Goal: Task Accomplishment & Management: Use online tool/utility

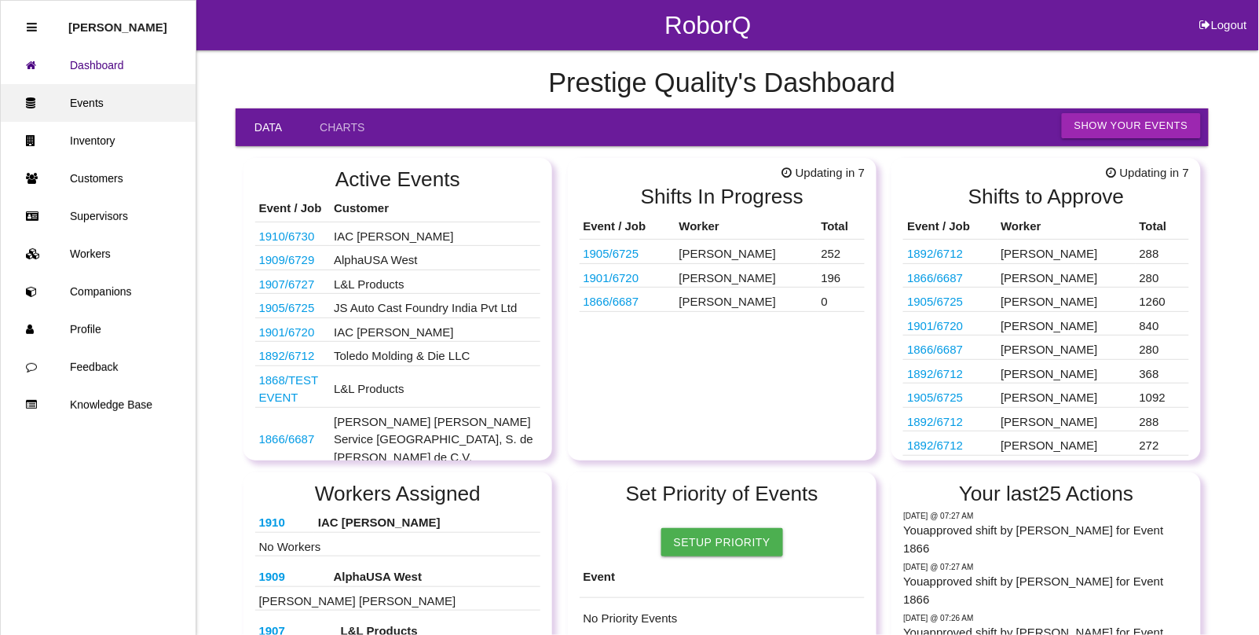
click at [87, 101] on link "Events" at bounding box center [98, 103] width 195 height 38
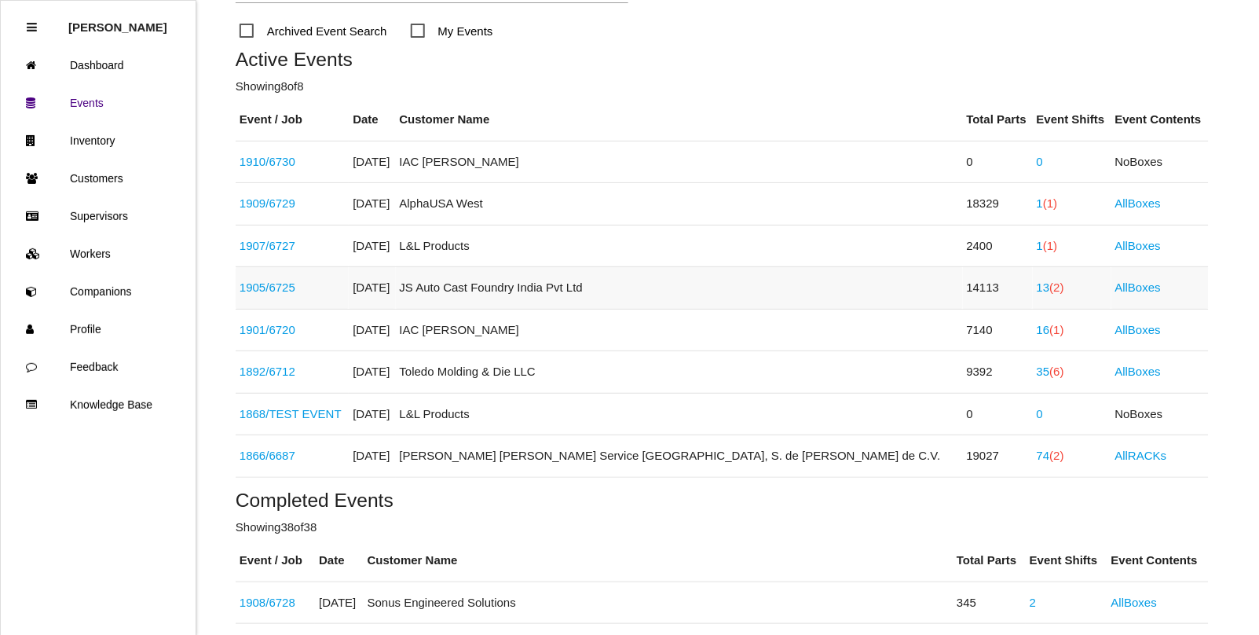
scroll to position [196, 0]
click at [257, 372] on link "1892 / 6712" at bounding box center [268, 369] width 56 height 13
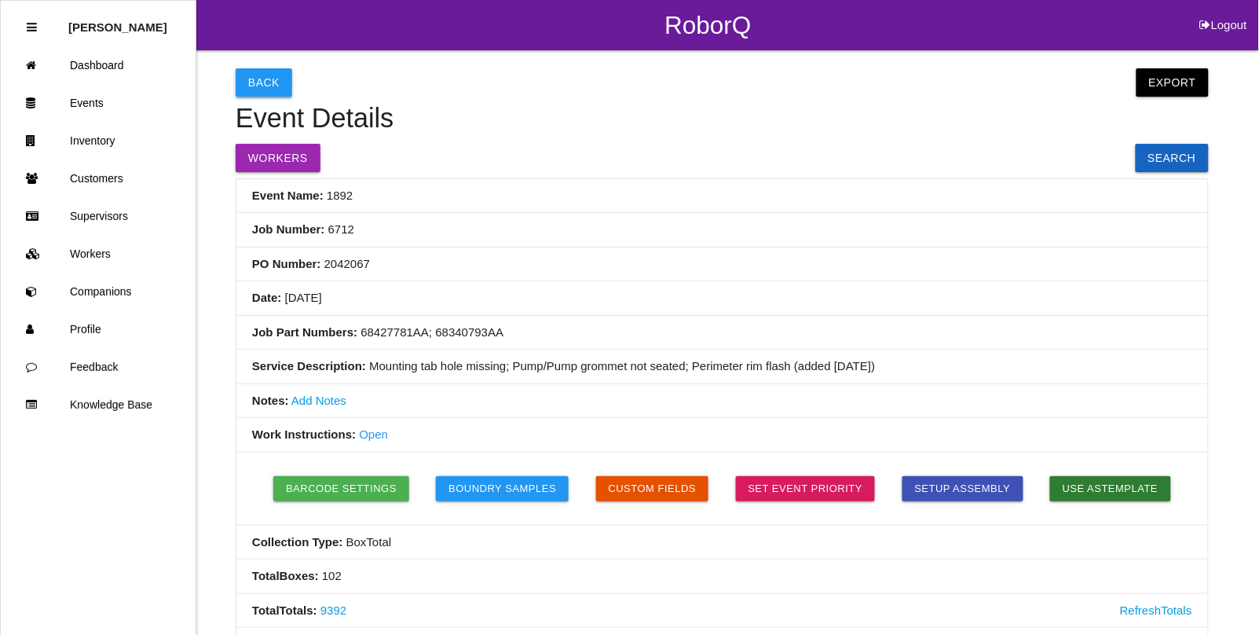
drag, startPoint x: 250, startPoint y: 65, endPoint x: 256, endPoint y: 93, distance: 28.2
click at [260, 91] on button "Back" at bounding box center [264, 82] width 57 height 28
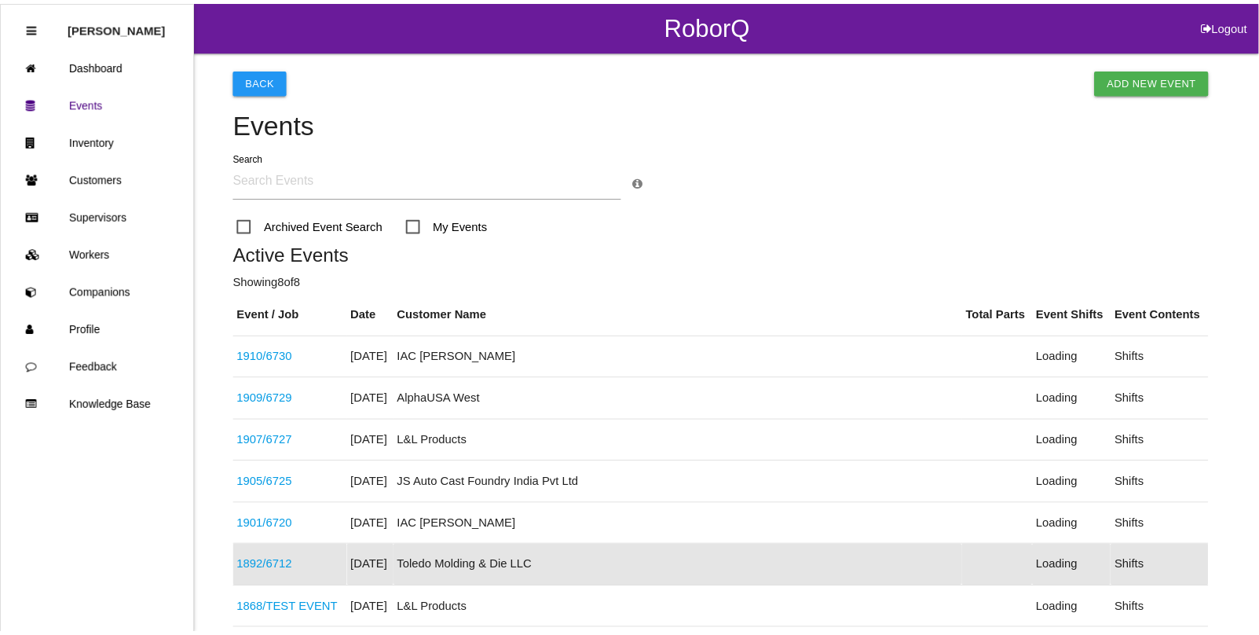
scroll to position [250, 0]
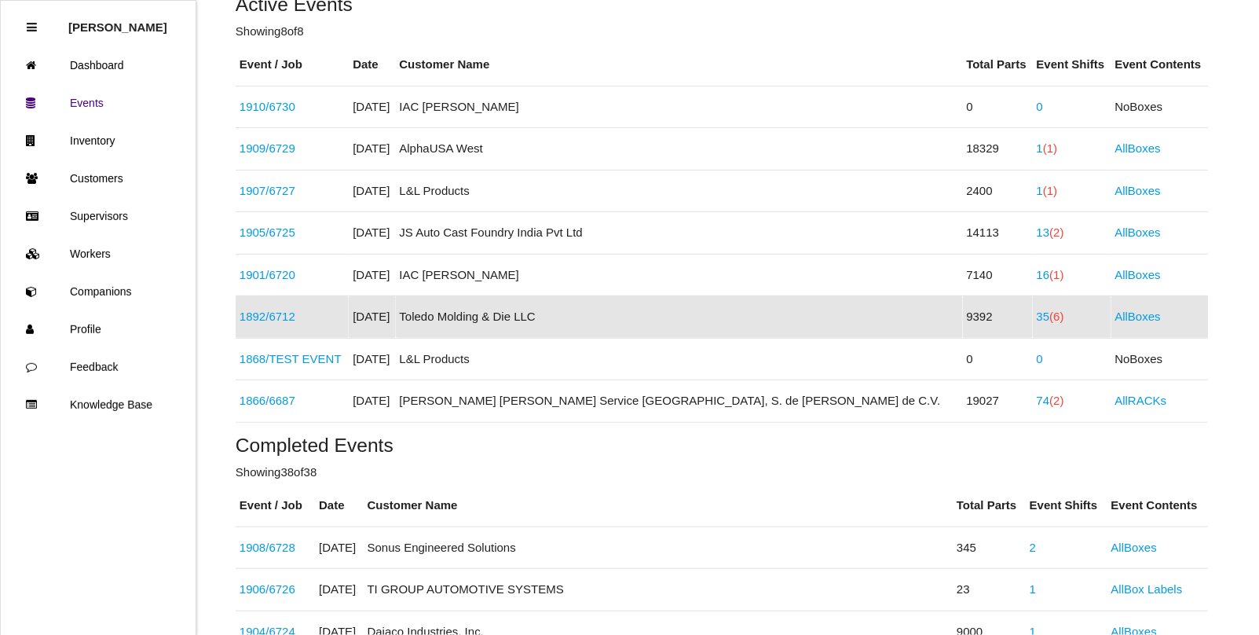
click at [1050, 318] on span "(6)" at bounding box center [1057, 316] width 14 height 13
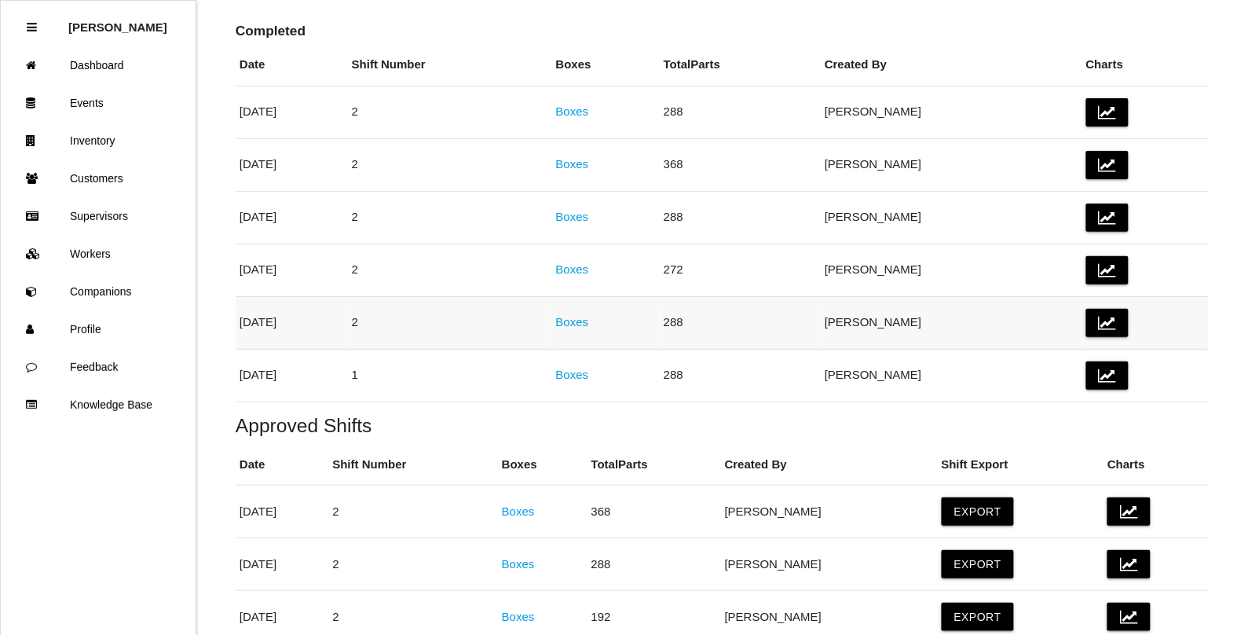
scroll to position [295, 0]
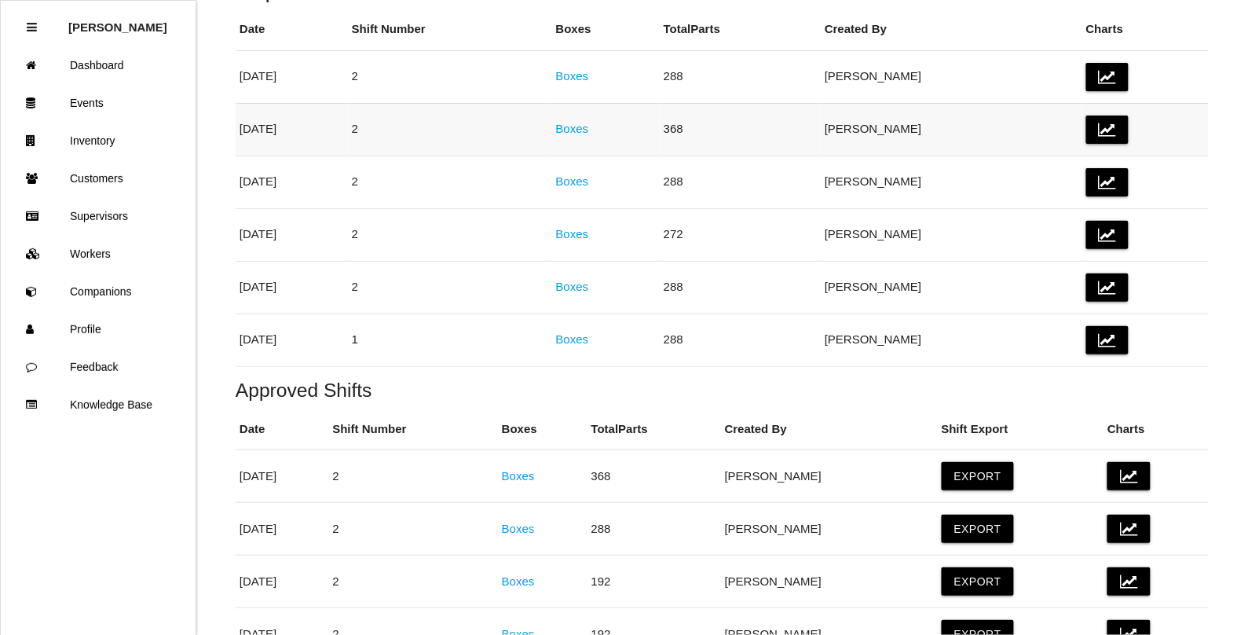
click at [589, 126] on link "Boxes" at bounding box center [572, 128] width 33 height 13
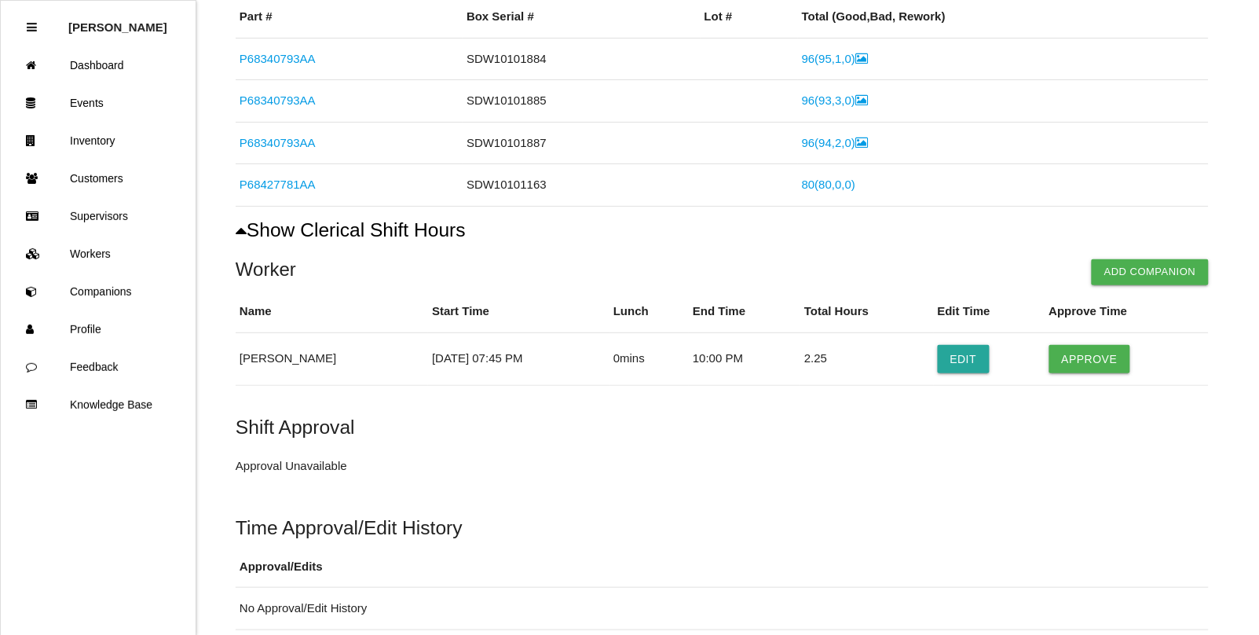
scroll to position [350, 0]
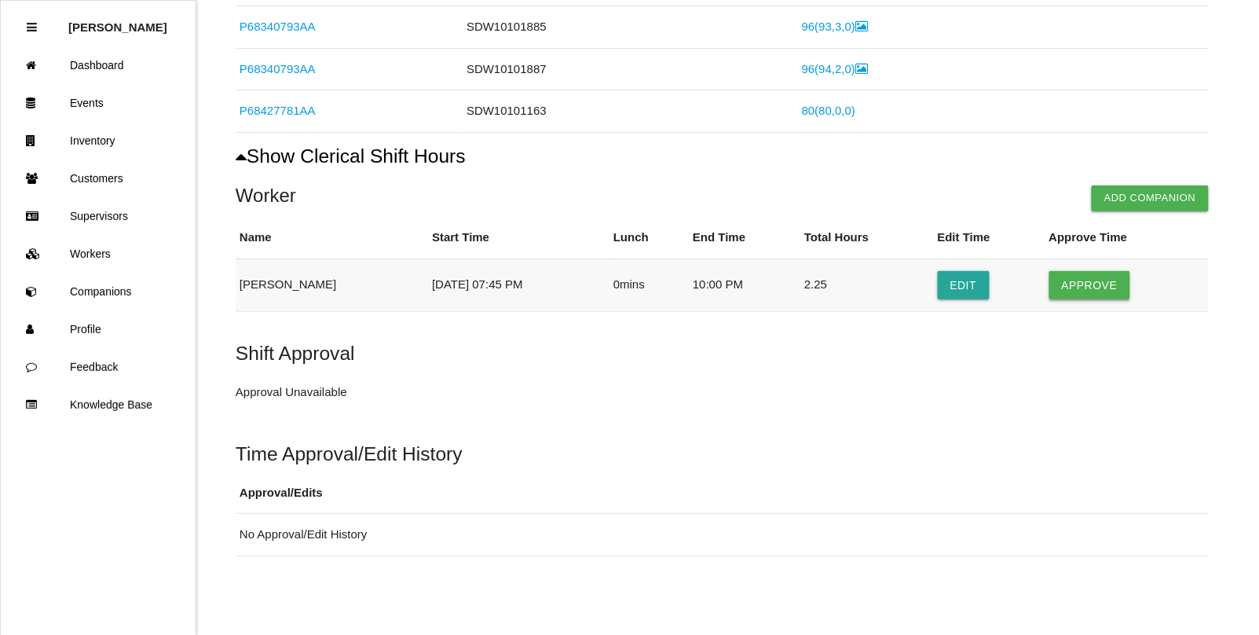
click at [1096, 285] on button "Approve" at bounding box center [1090, 285] width 81 height 28
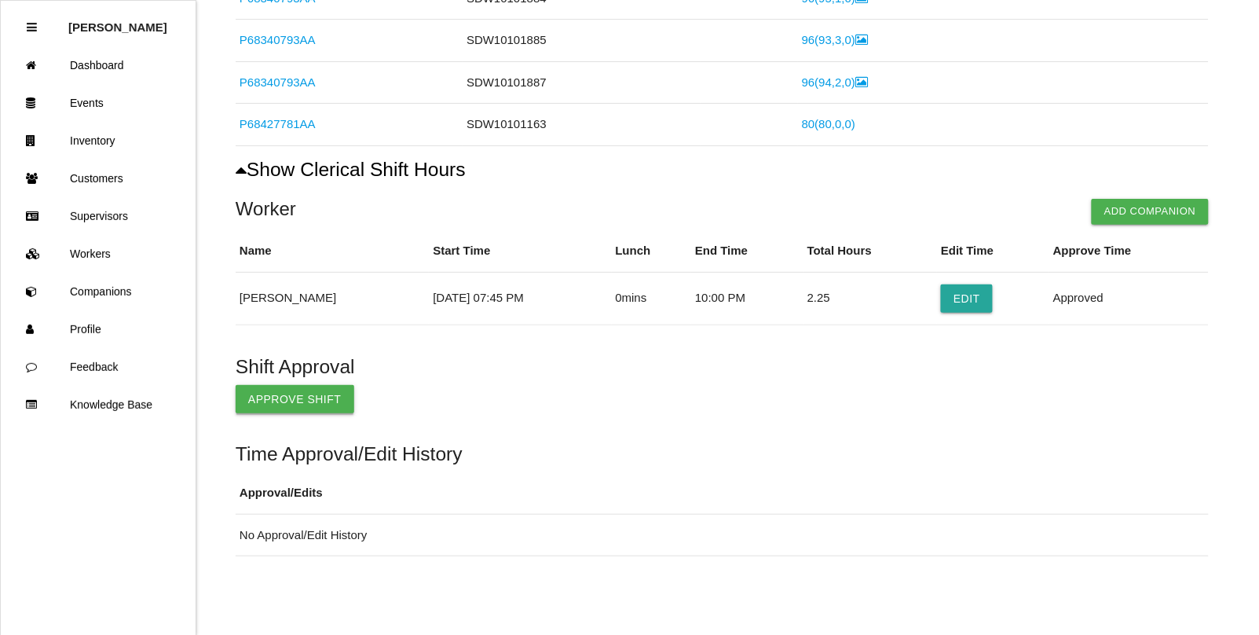
click at [299, 390] on button "Approve Shift" at bounding box center [295, 399] width 119 height 28
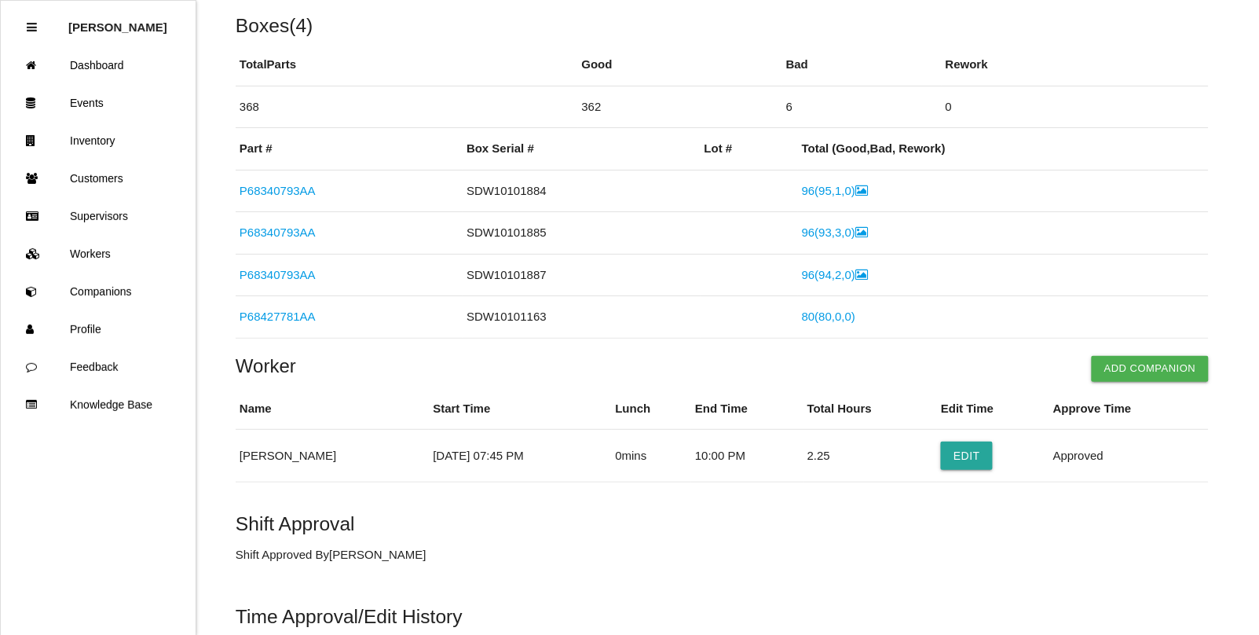
scroll to position [0, 0]
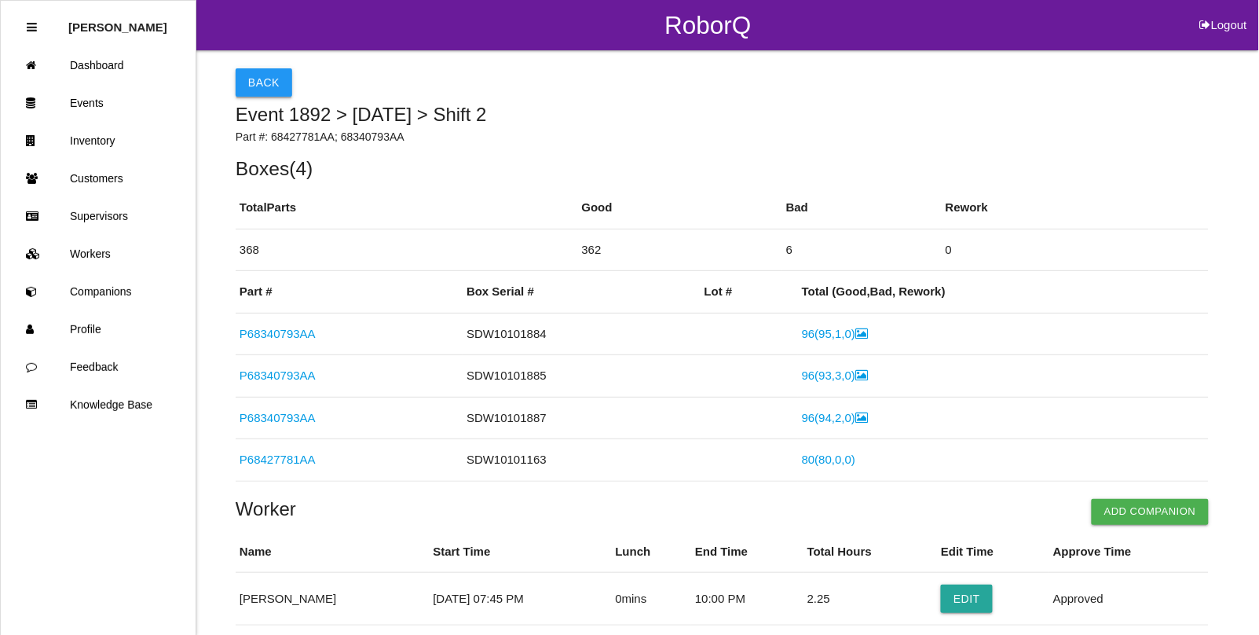
click at [256, 85] on button "Back" at bounding box center [264, 82] width 57 height 28
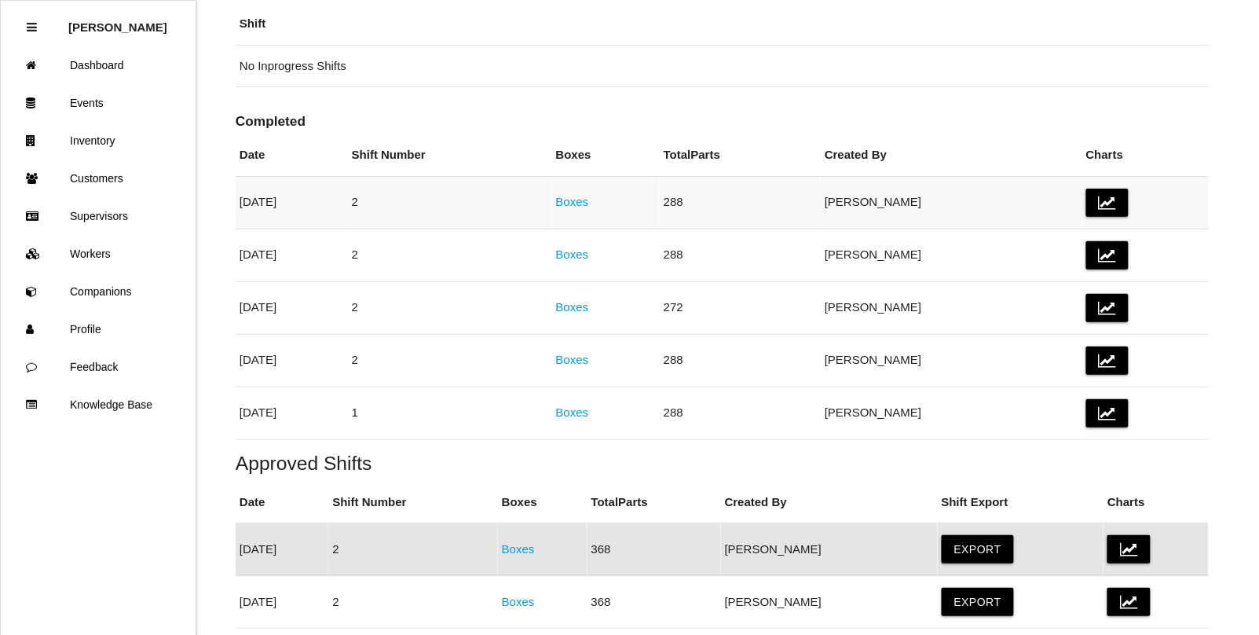
scroll to position [108, 0]
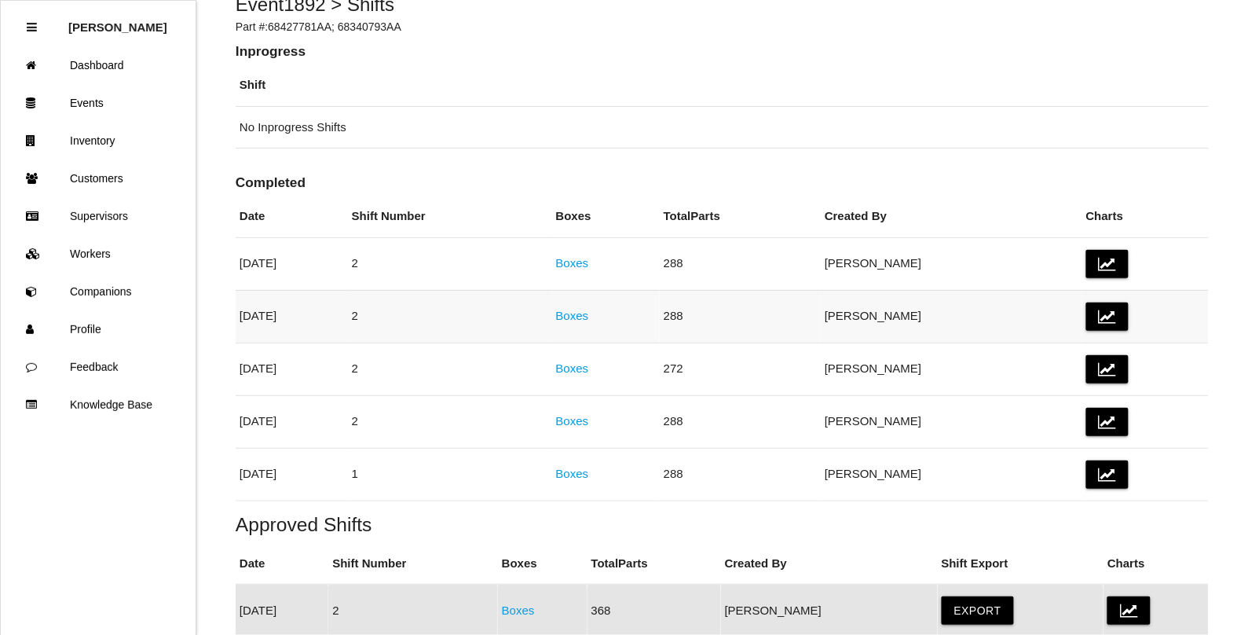
click at [589, 313] on link "Boxes" at bounding box center [572, 315] width 33 height 13
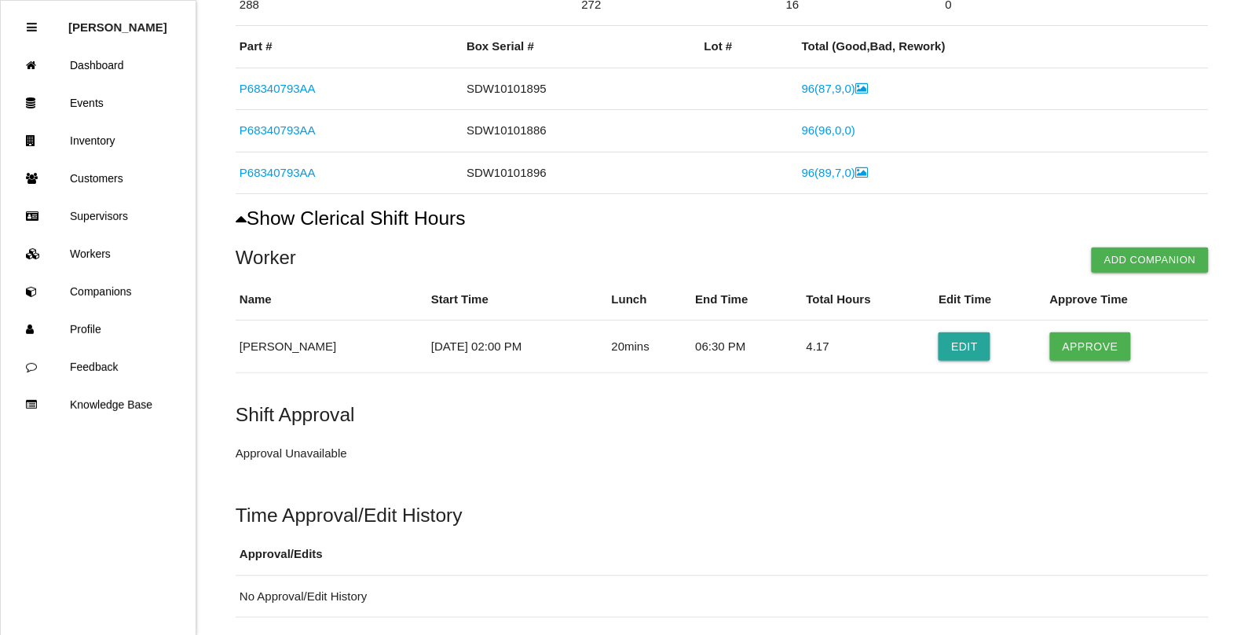
scroll to position [308, 0]
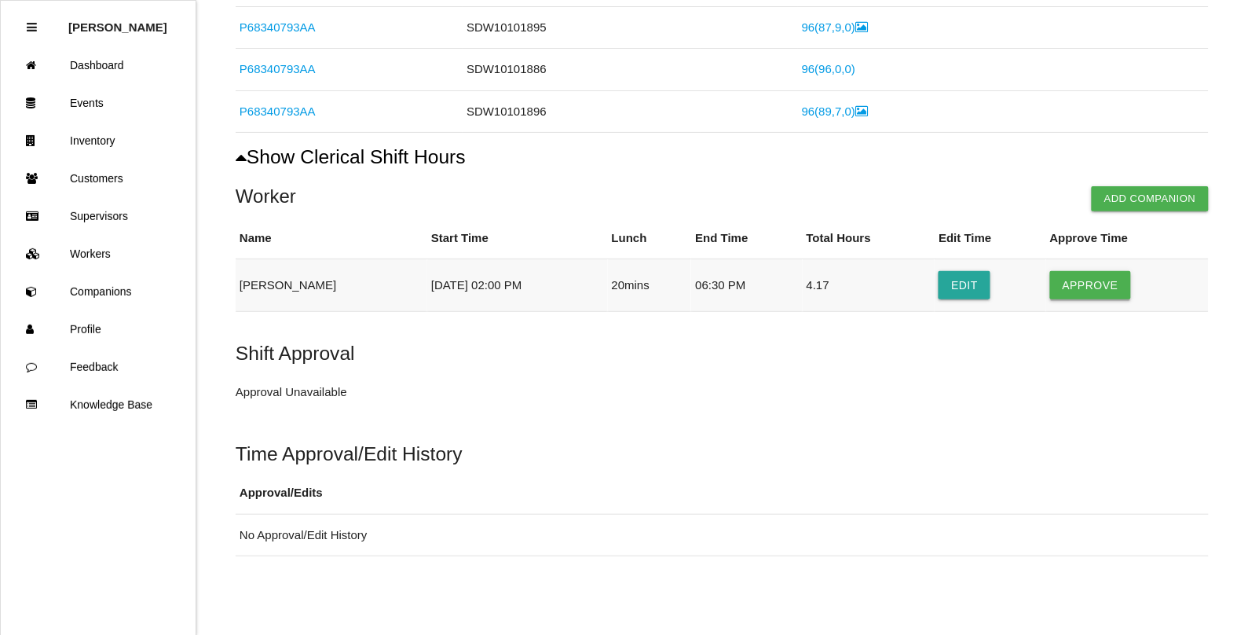
click at [1090, 285] on button "Approve" at bounding box center [1090, 285] width 81 height 28
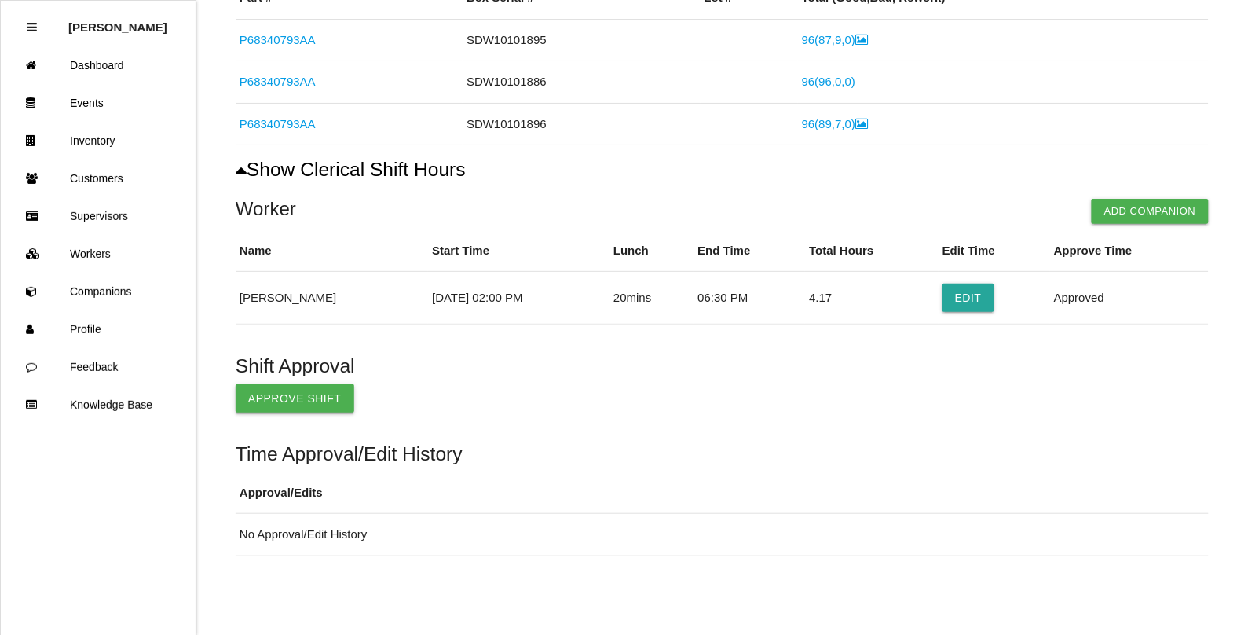
click at [307, 401] on button "Approve Shift" at bounding box center [295, 398] width 119 height 28
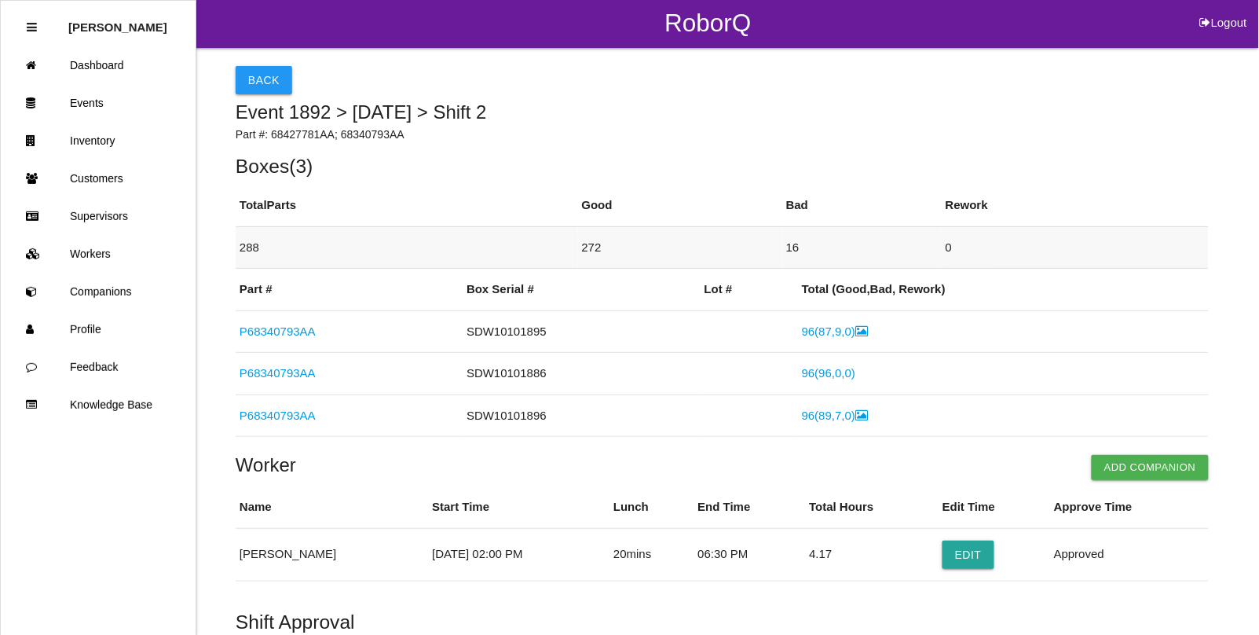
scroll to position [0, 0]
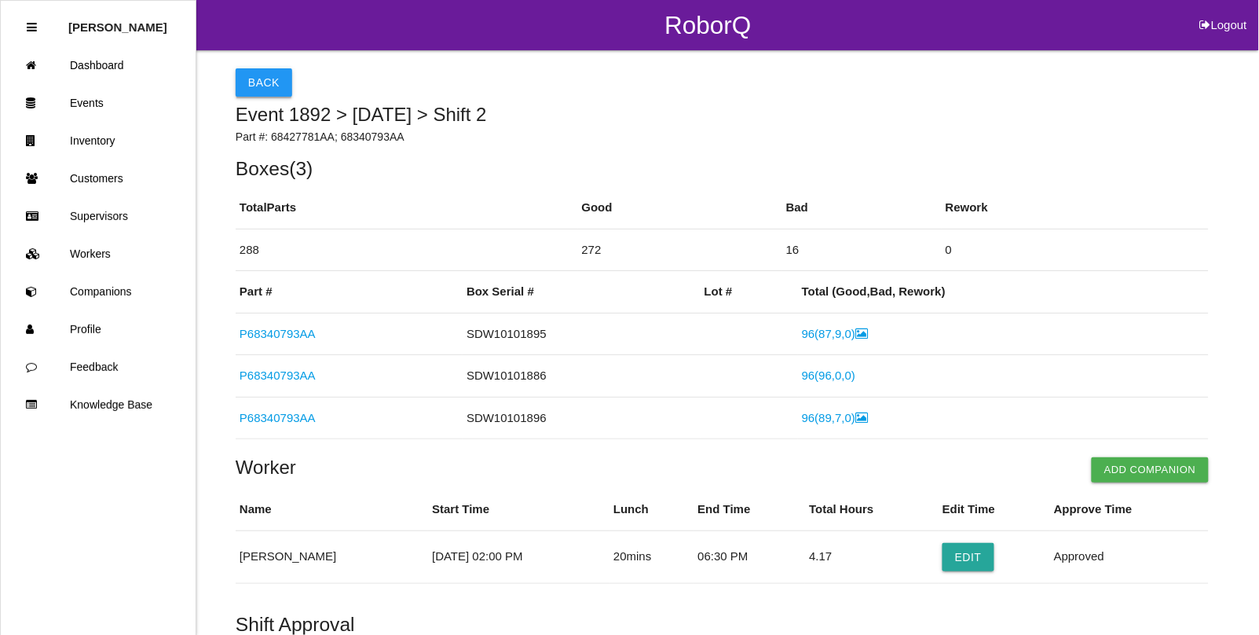
click at [263, 83] on button "Back" at bounding box center [264, 82] width 57 height 28
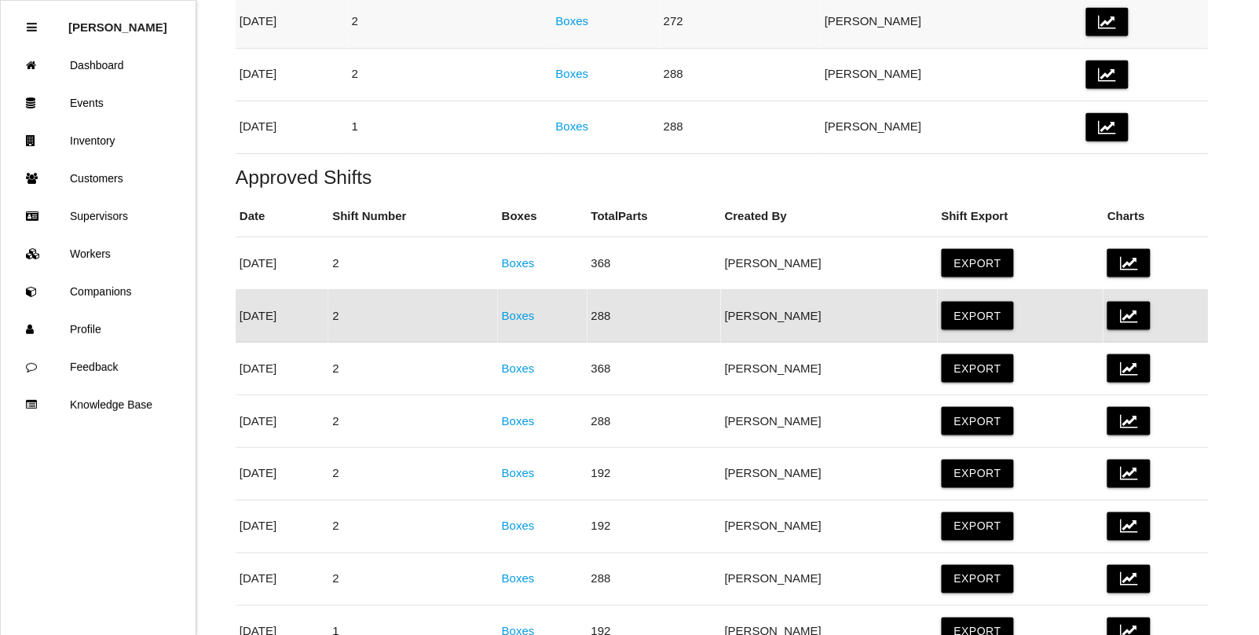
click at [589, 20] on link "Boxes" at bounding box center [572, 20] width 33 height 13
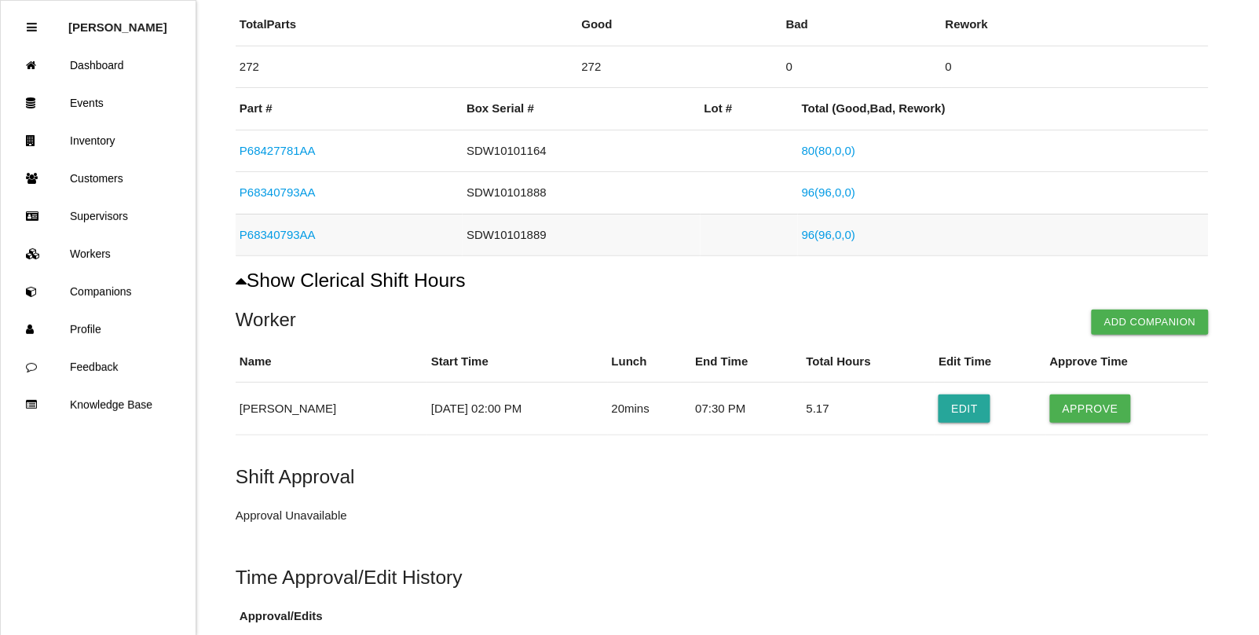
scroll to position [295, 0]
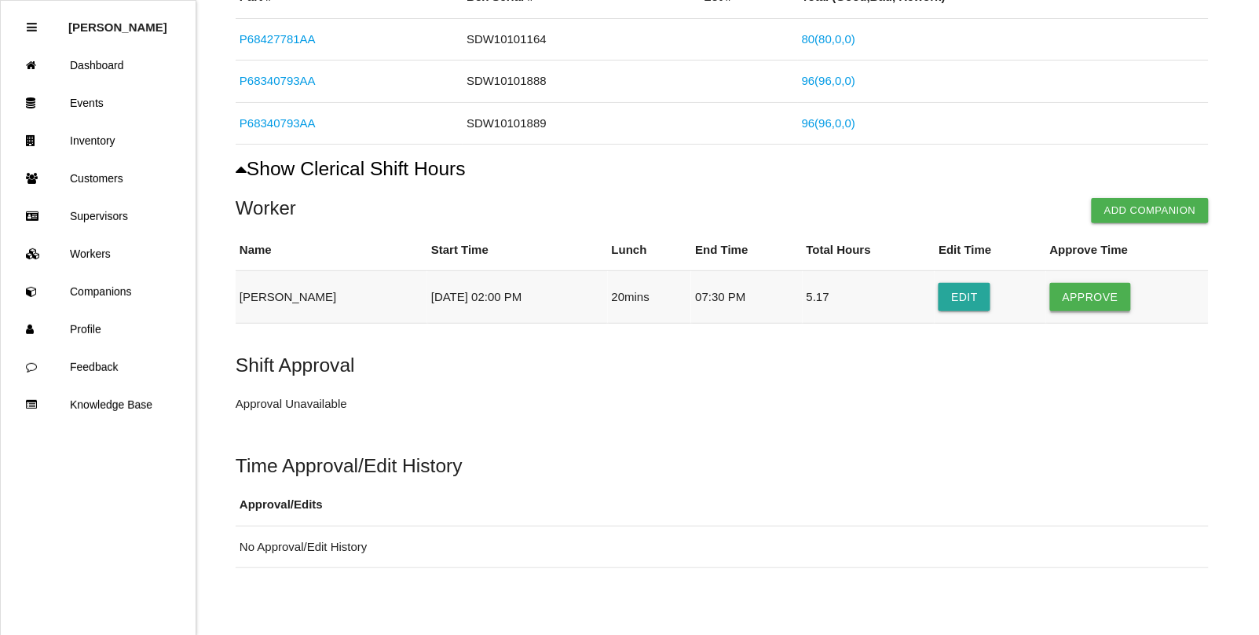
click at [1081, 296] on button "Approve" at bounding box center [1090, 297] width 81 height 28
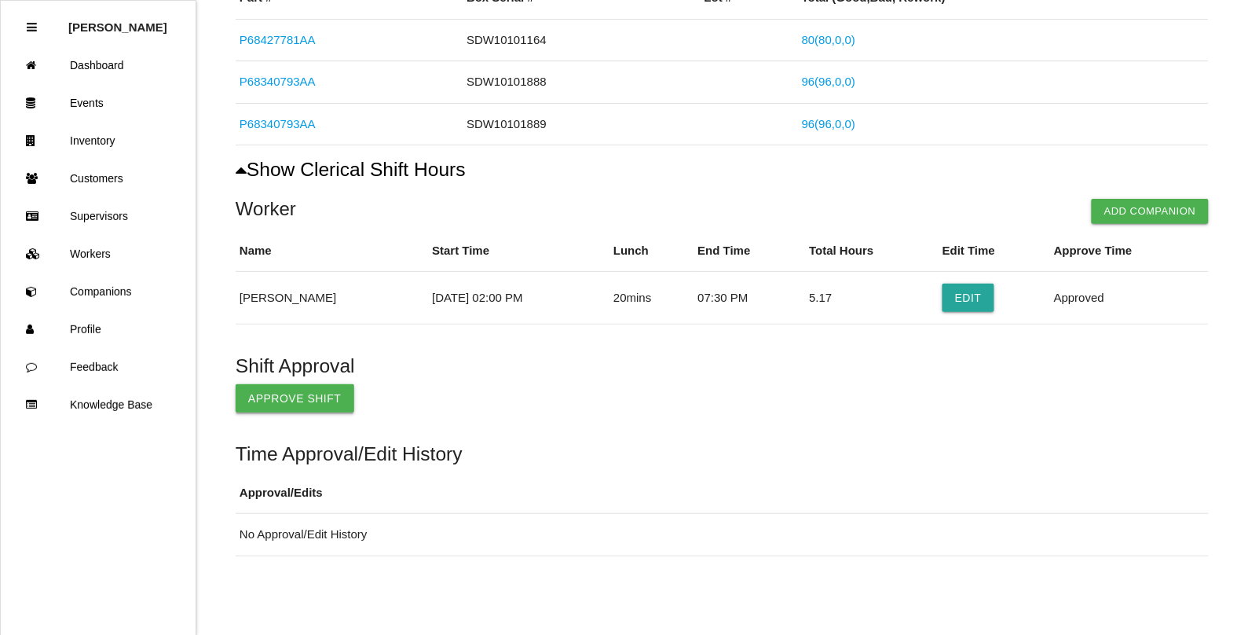
click at [277, 401] on button "Approve Shift" at bounding box center [295, 398] width 119 height 28
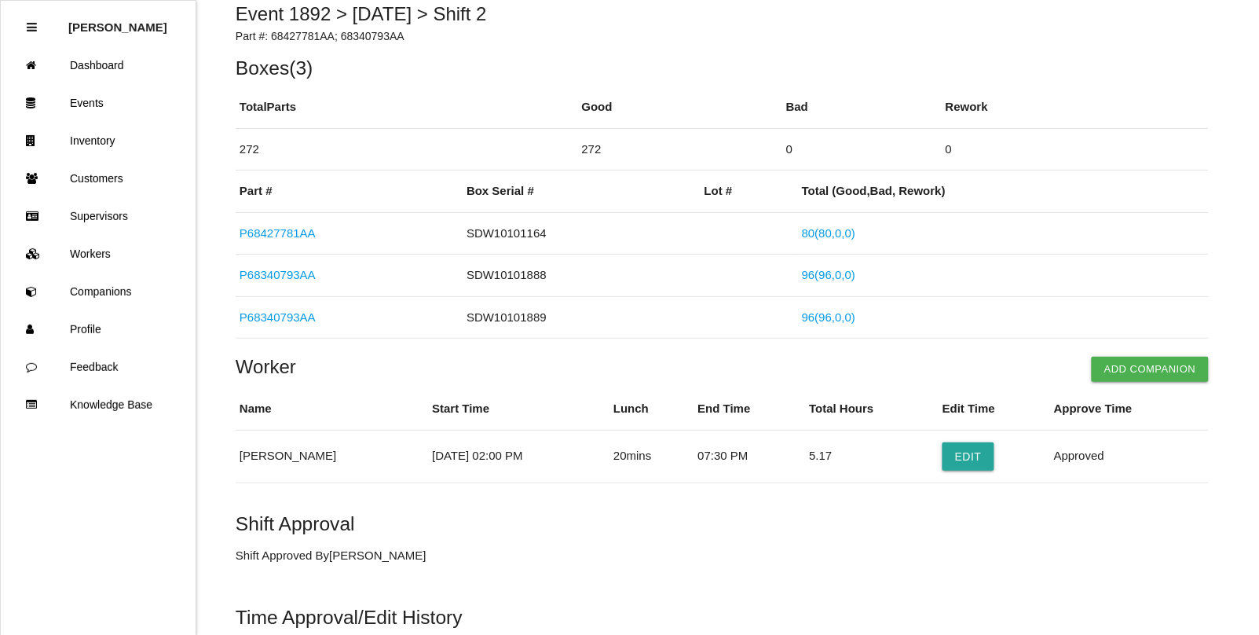
scroll to position [0, 0]
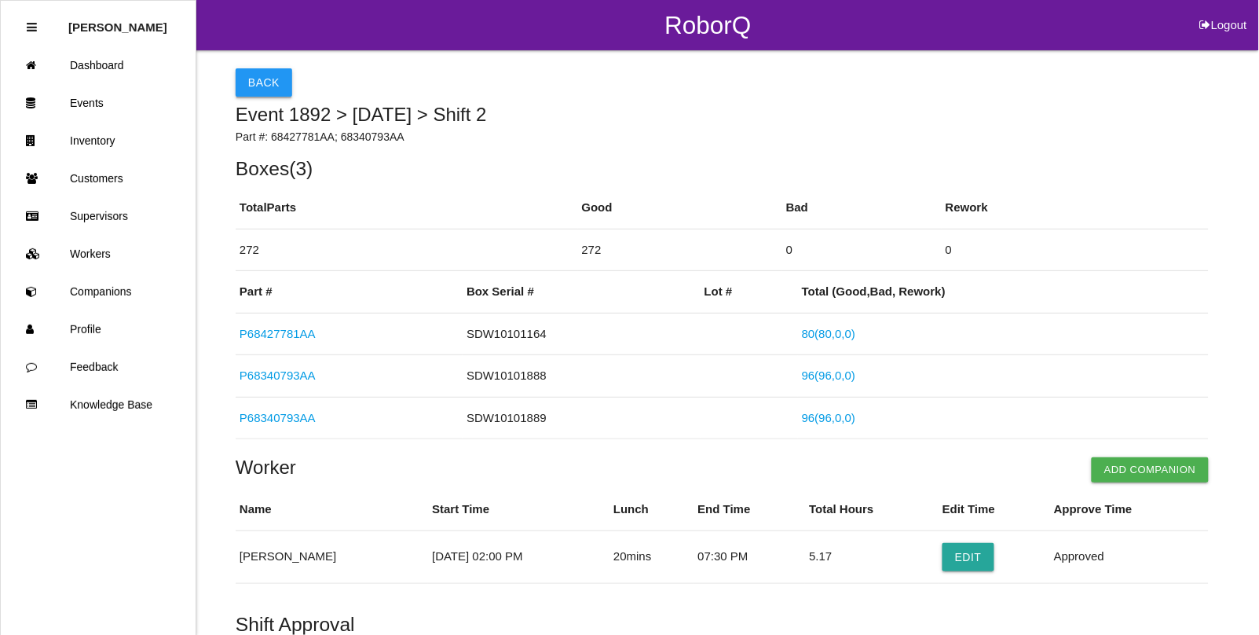
click at [255, 86] on button "Back" at bounding box center [264, 82] width 57 height 28
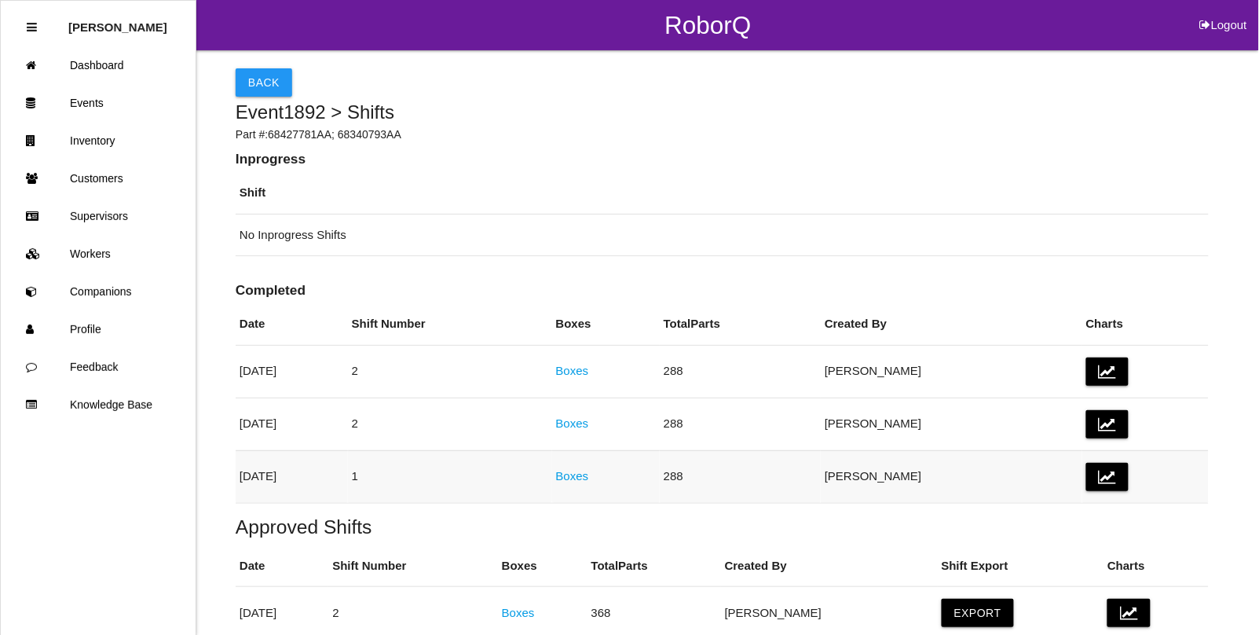
click at [589, 478] on link "Boxes" at bounding box center [572, 475] width 33 height 13
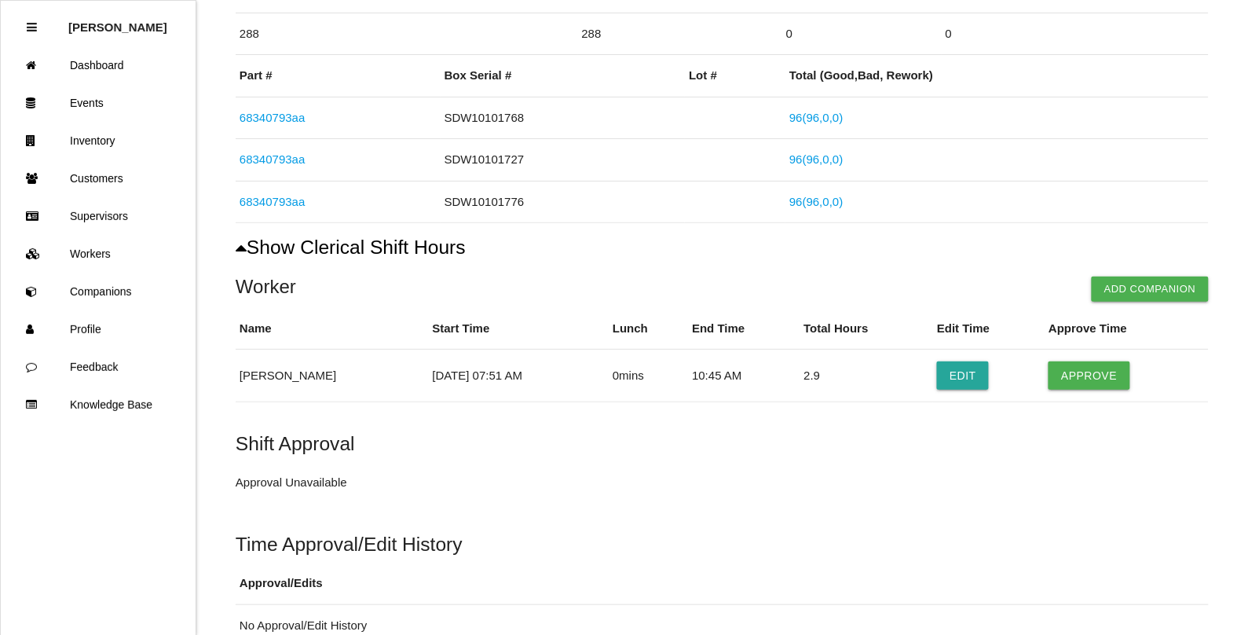
scroll to position [308, 0]
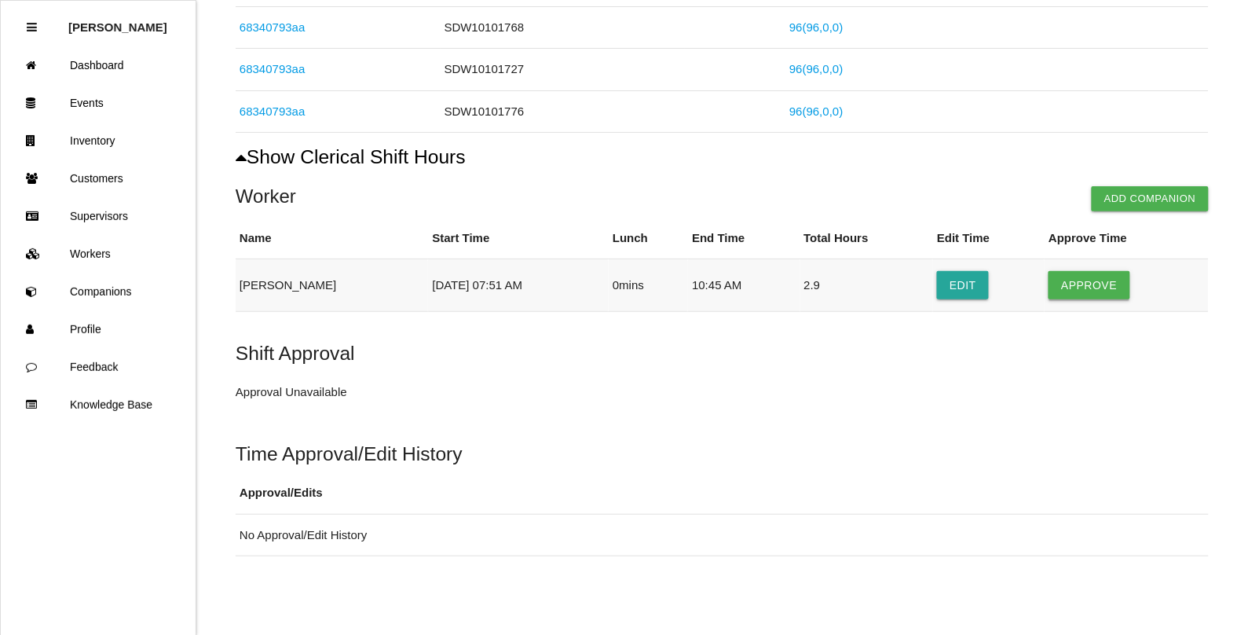
click at [1087, 292] on button "Approve" at bounding box center [1089, 285] width 81 height 28
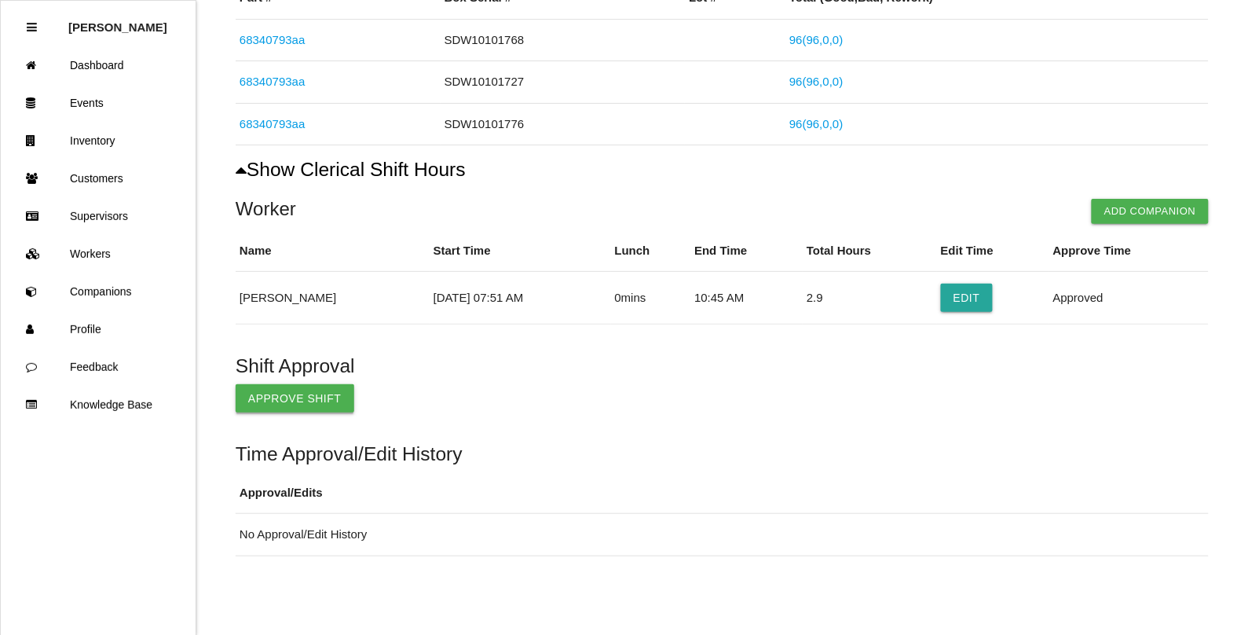
click at [289, 403] on button "Approve Shift" at bounding box center [295, 398] width 119 height 28
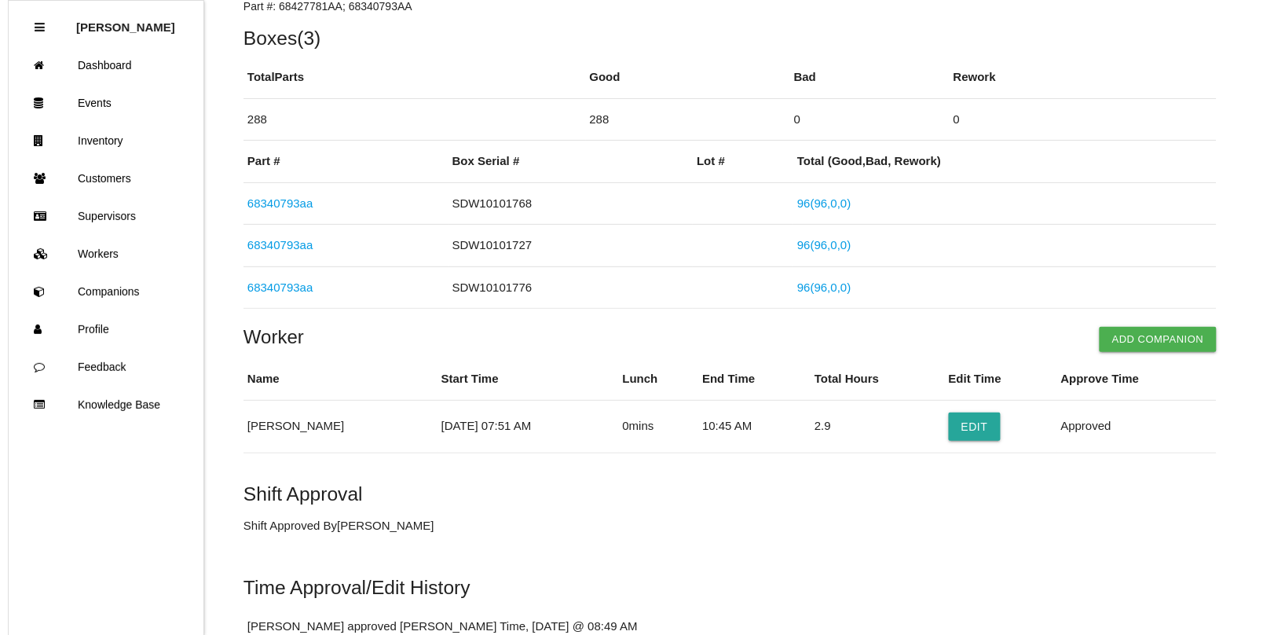
scroll to position [0, 0]
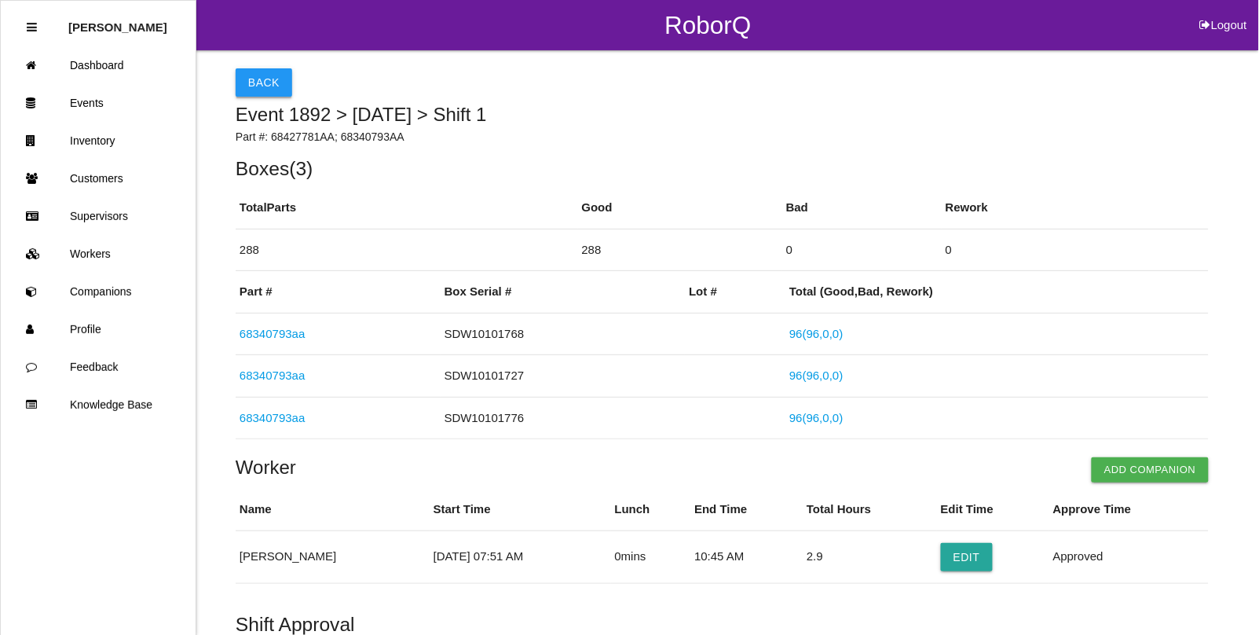
click at [262, 94] on button "Back" at bounding box center [264, 82] width 57 height 28
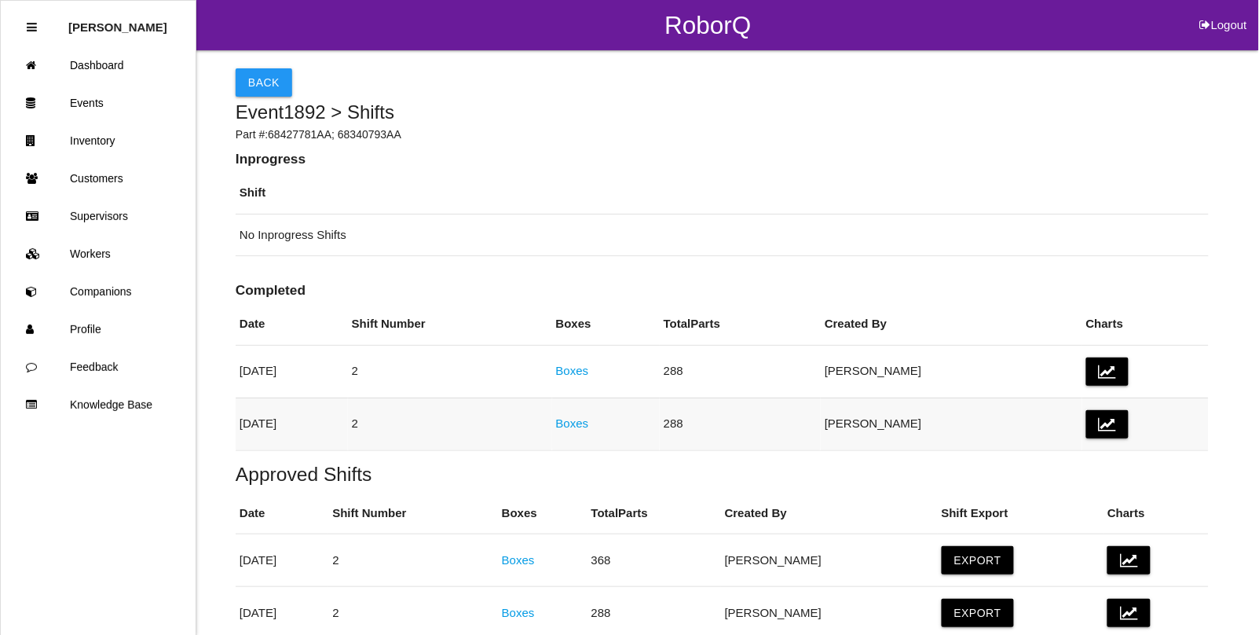
click at [589, 421] on link "Boxes" at bounding box center [572, 422] width 33 height 13
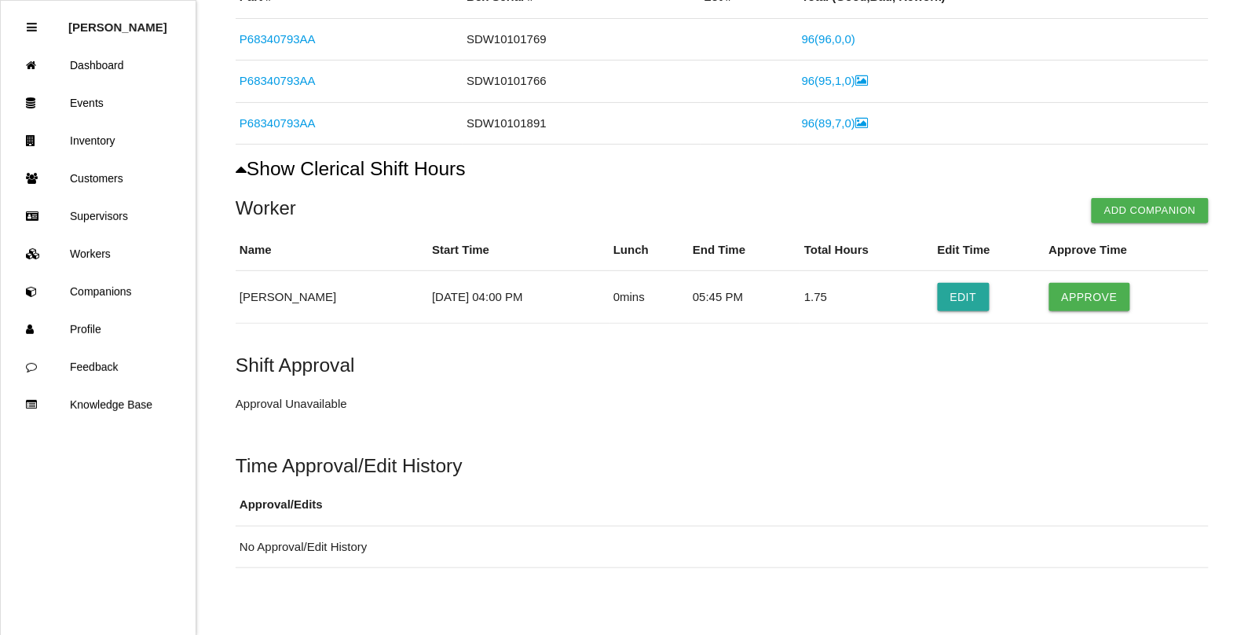
scroll to position [308, 0]
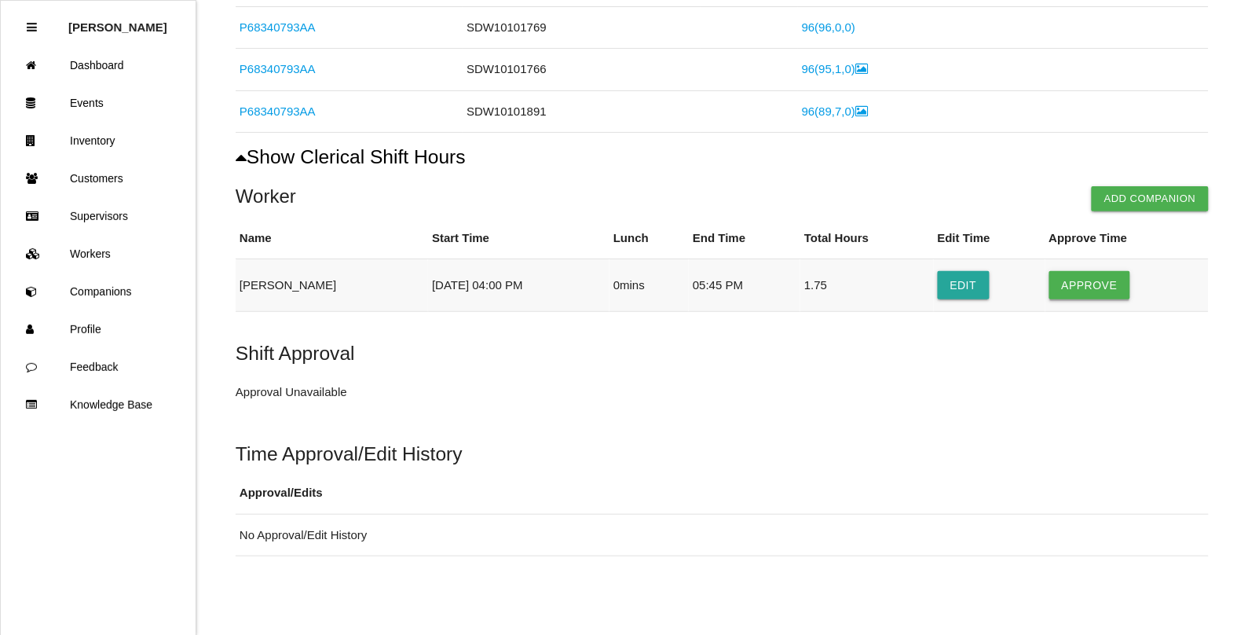
click at [1109, 277] on button "Approve" at bounding box center [1090, 285] width 81 height 28
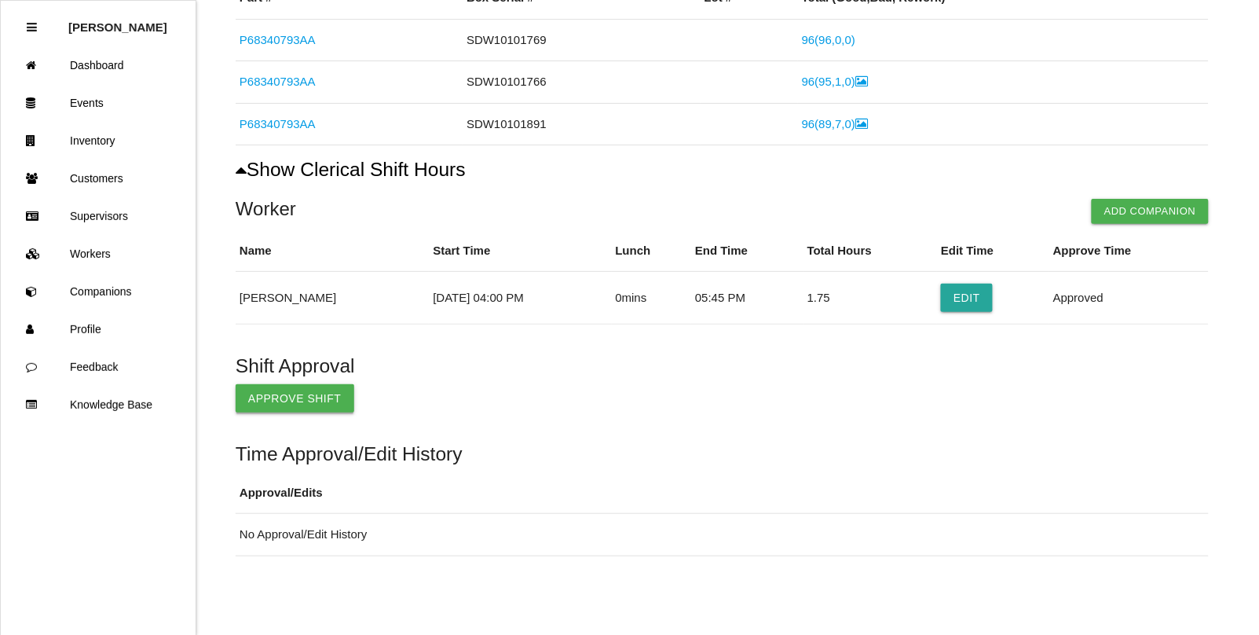
click at [281, 387] on button "Approve Shift" at bounding box center [295, 398] width 119 height 28
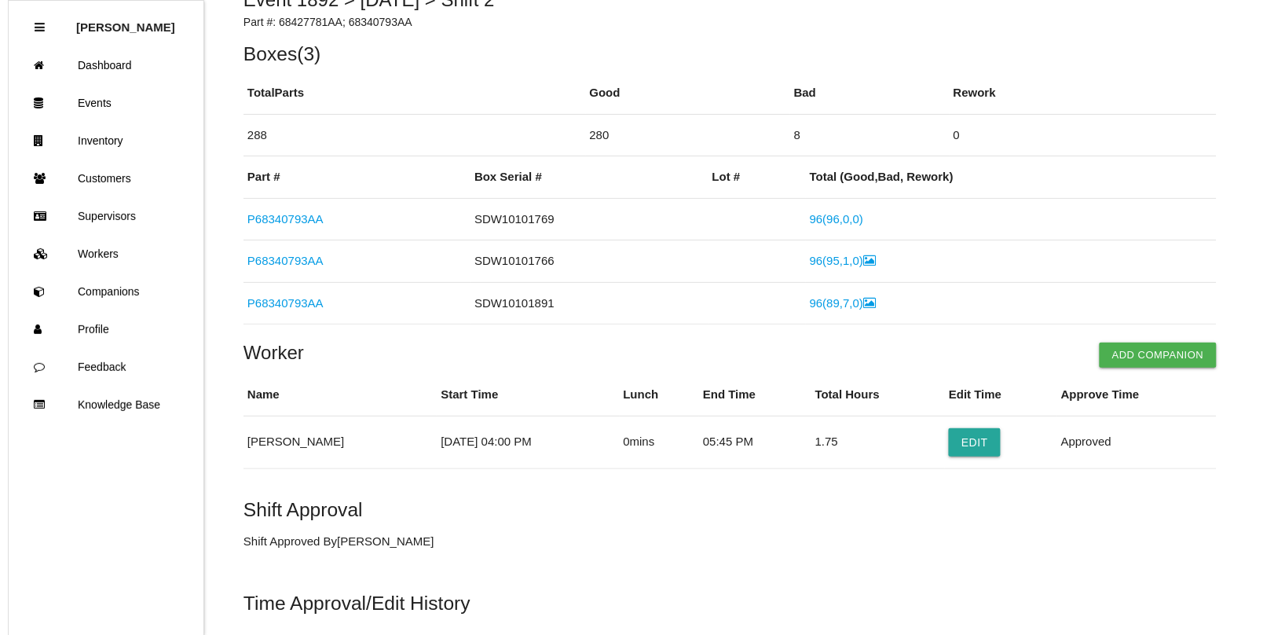
scroll to position [0, 0]
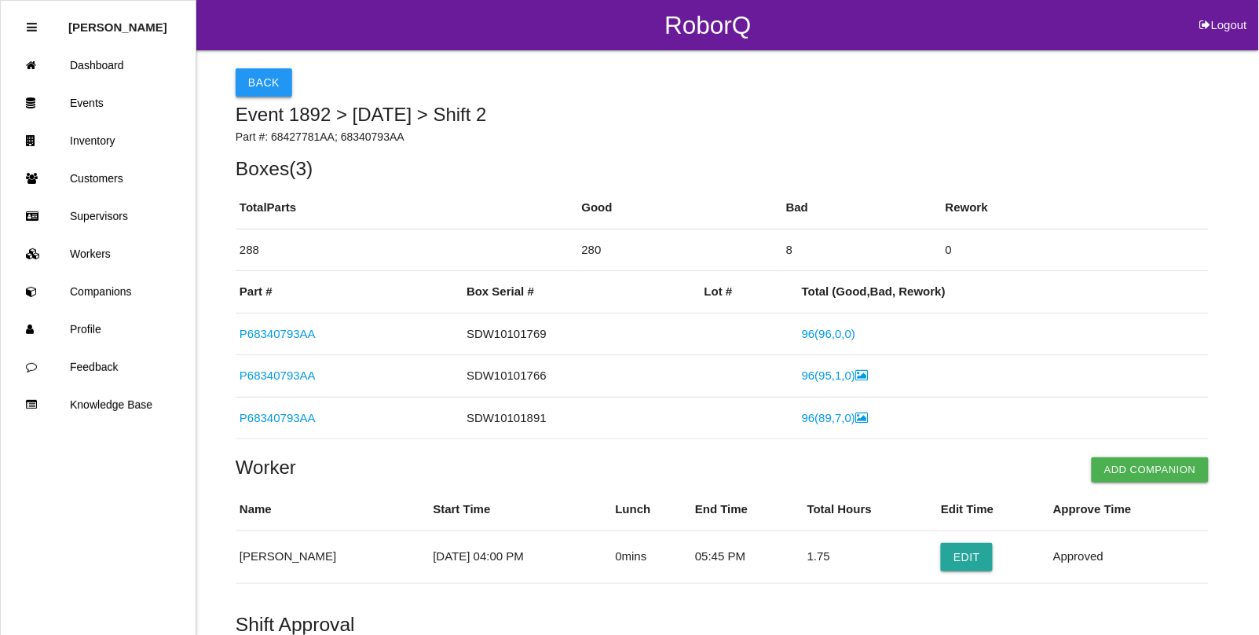
click at [258, 79] on button "Back" at bounding box center [264, 82] width 57 height 28
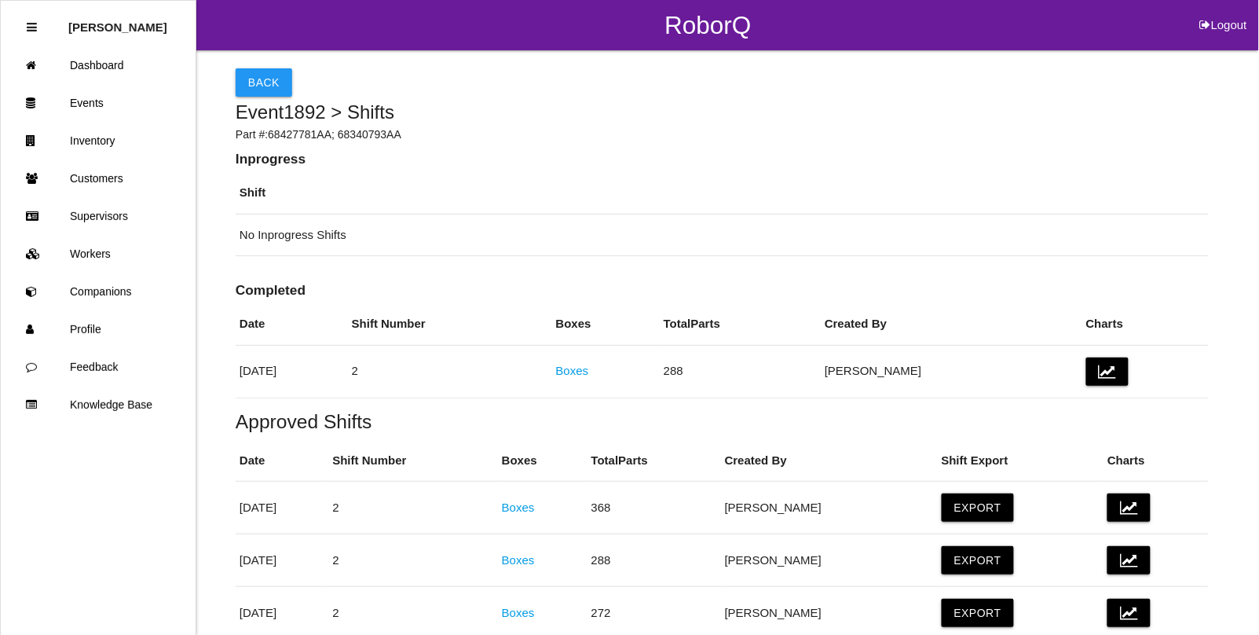
click at [275, 75] on button "Back" at bounding box center [264, 82] width 57 height 28
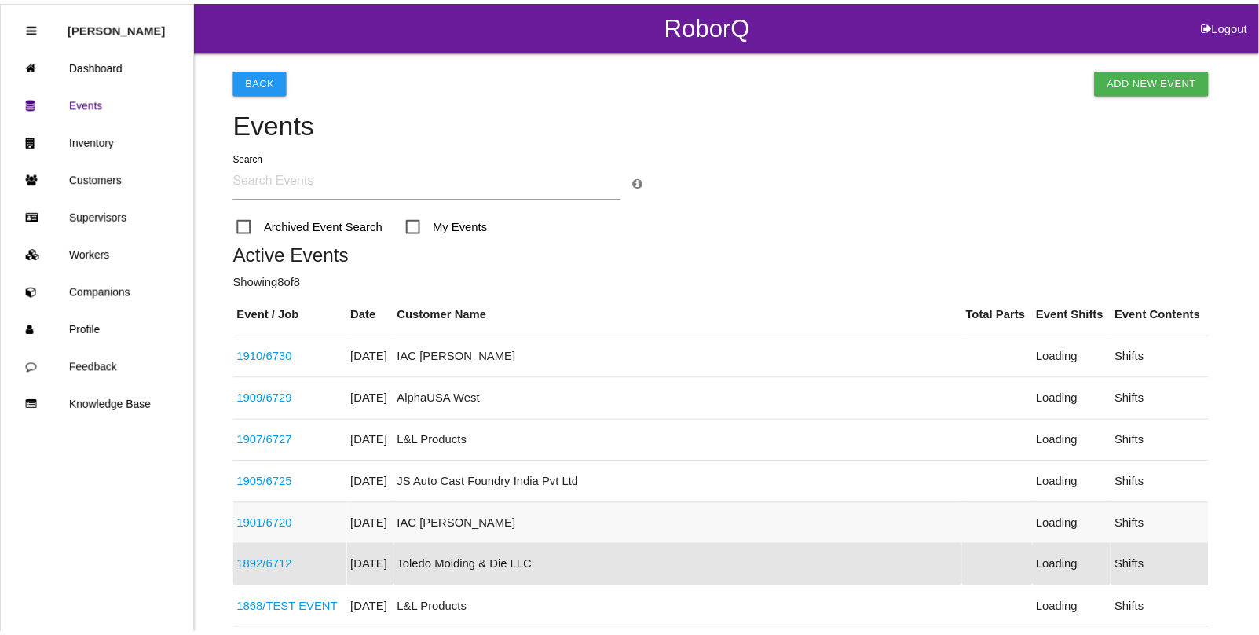
scroll to position [250, 0]
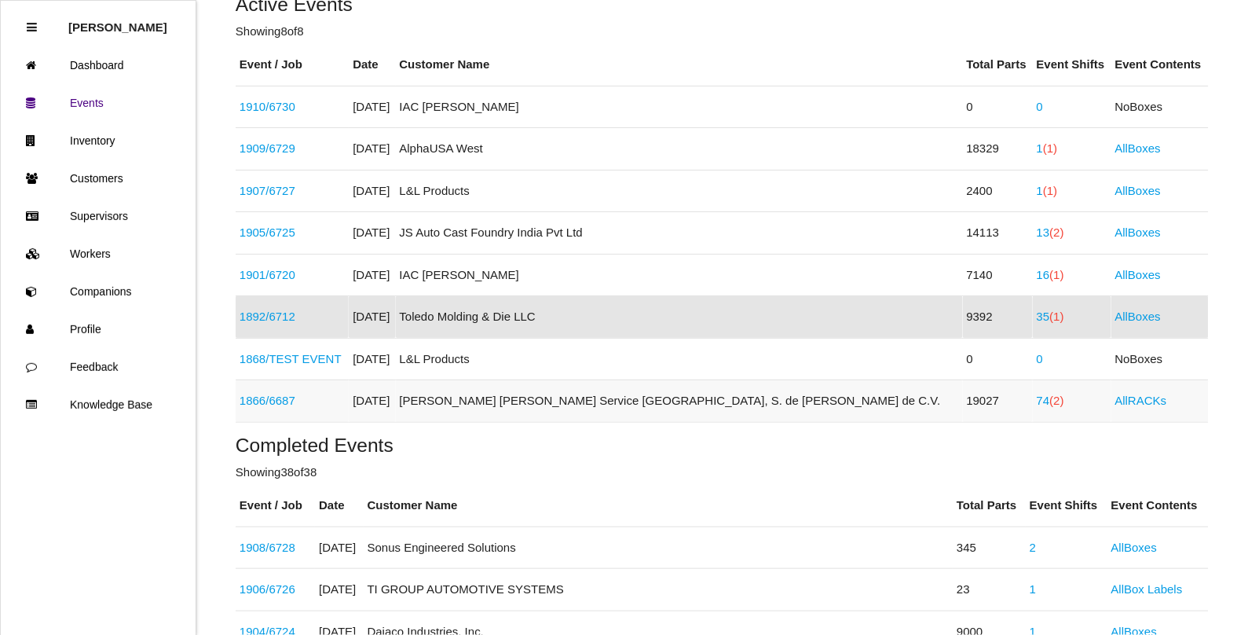
click at [1050, 405] on span "(2)" at bounding box center [1057, 400] width 14 height 13
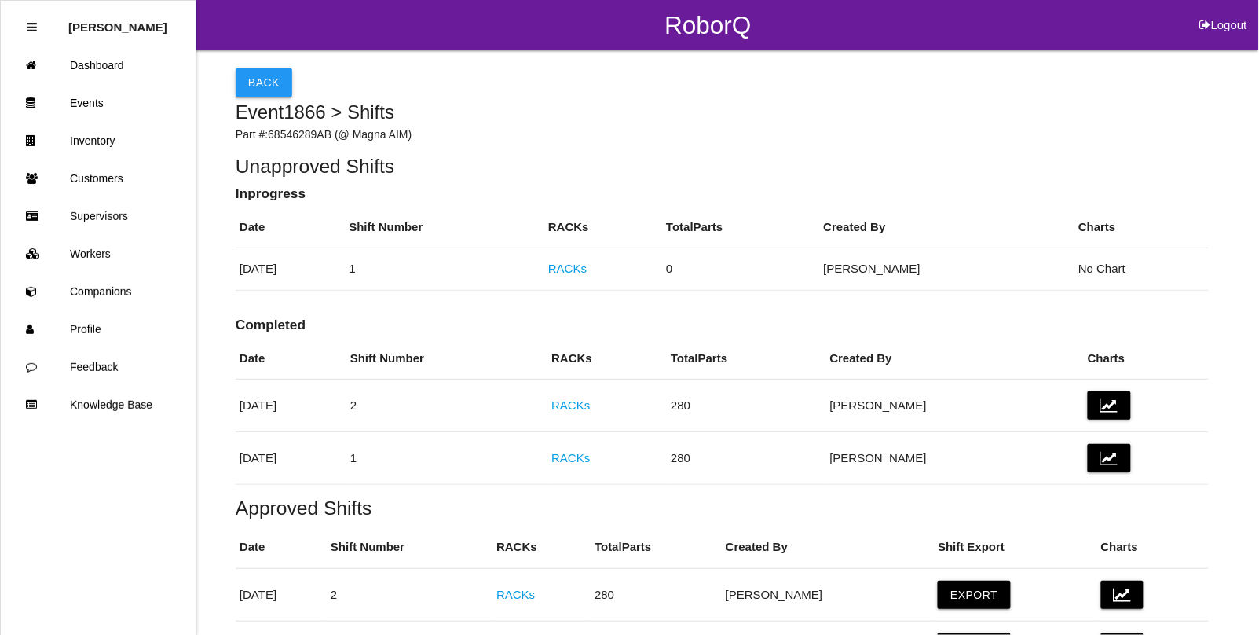
click at [259, 79] on button "Back" at bounding box center [264, 82] width 57 height 28
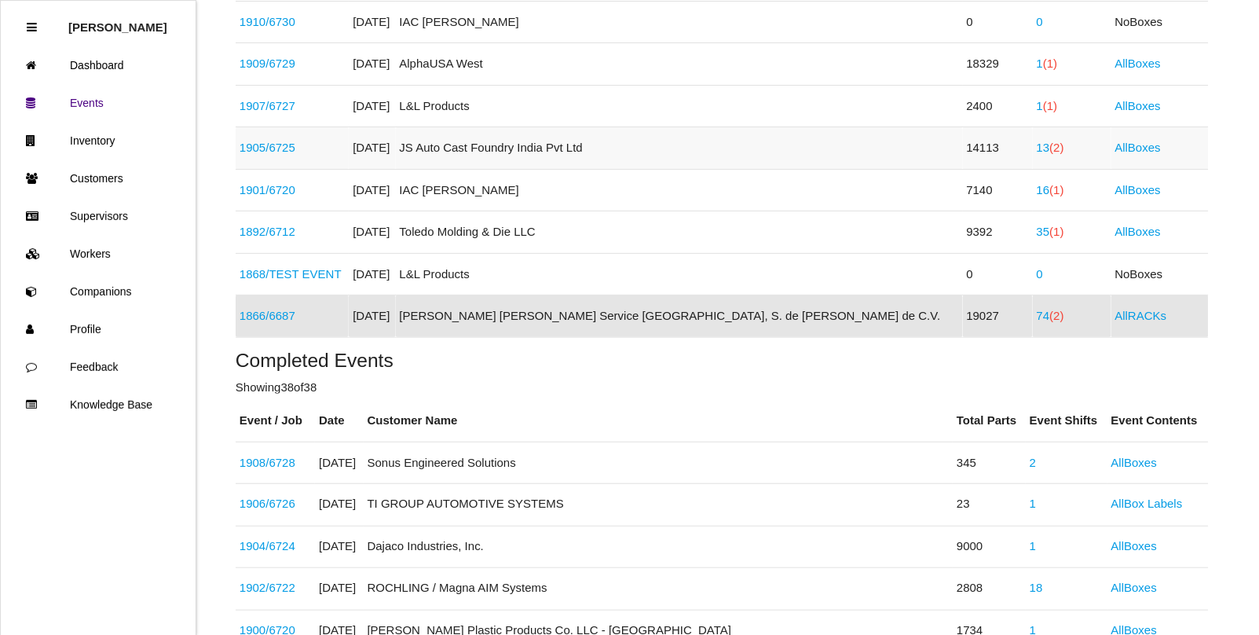
scroll to position [236, 0]
